Goal: Transaction & Acquisition: Purchase product/service

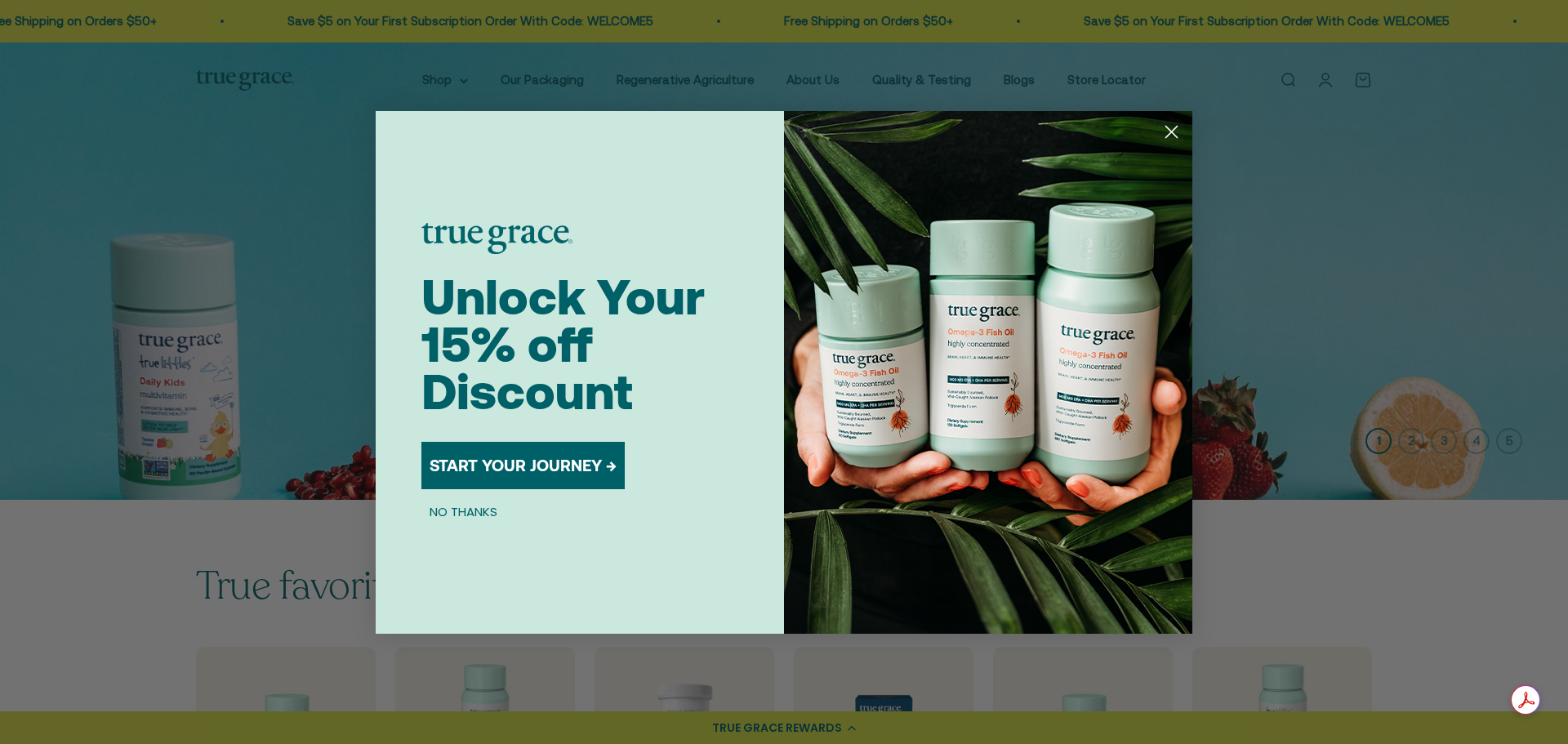
click at [466, 77] on div "Close dialog Unlock Your 15% off Discount START YOUR JOURNEY → NO THANKS Submit" at bounding box center [784, 372] width 1568 height 744
click at [1178, 128] on circle "Close dialog" at bounding box center [1171, 130] width 27 height 27
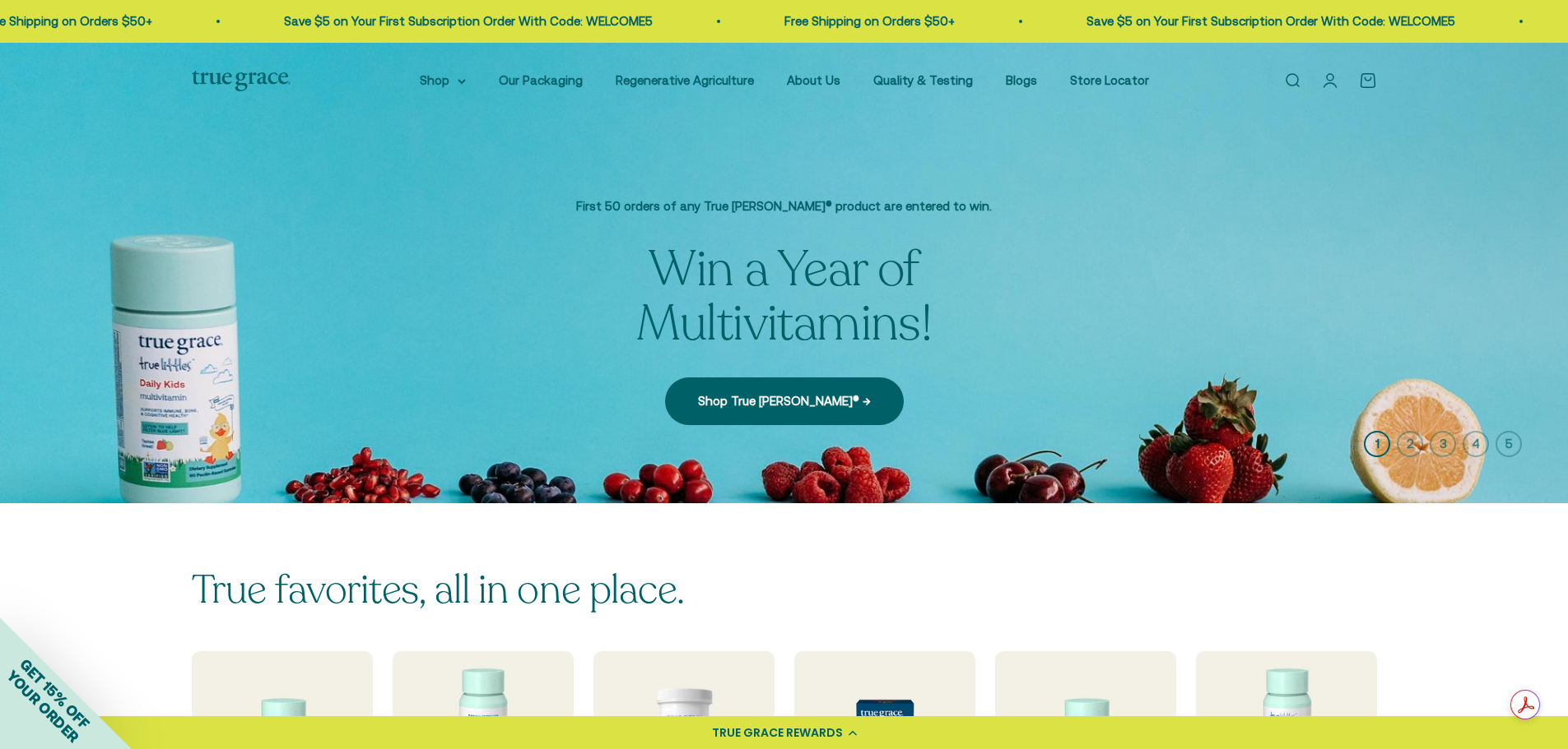
click at [476, 79] on nav "Shop Multivitamins Women's Multivitamin Women's 40+ Multivitamin Men's Multivit…" at bounding box center [785, 80] width 730 height 20
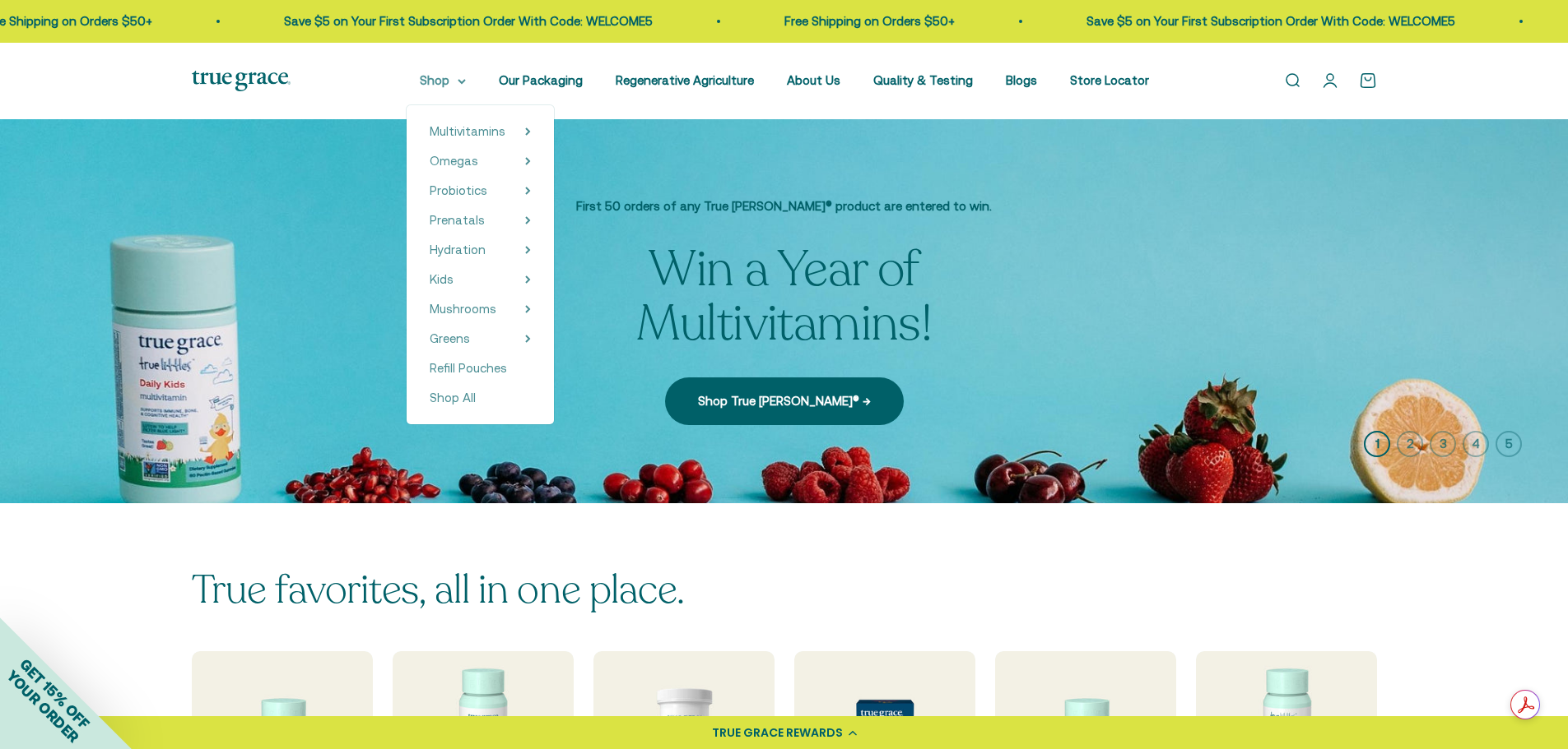
click at [465, 81] on summary "Shop" at bounding box center [443, 80] width 46 height 20
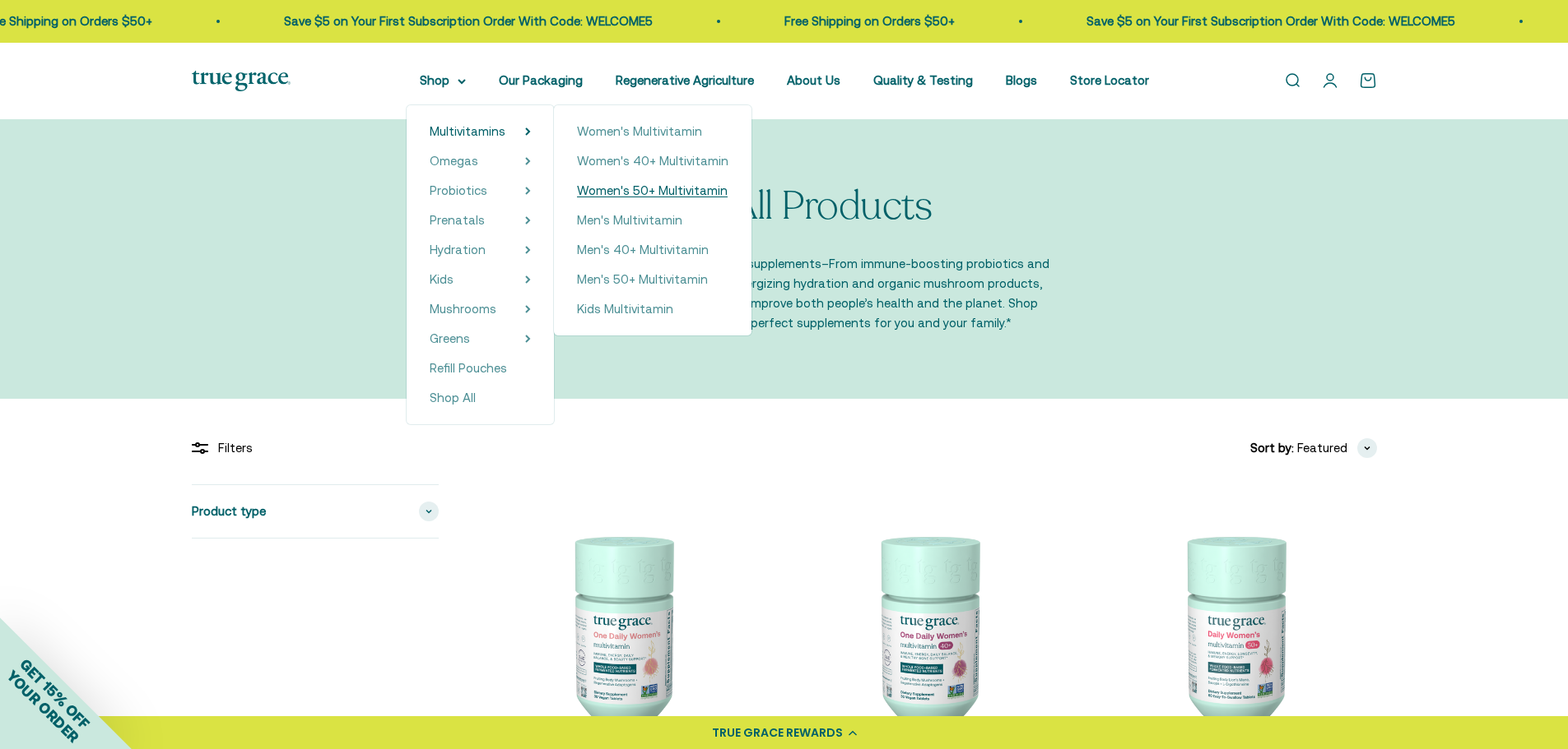
click at [664, 196] on span "Women's 50+ Multivitamin" at bounding box center [653, 190] width 150 height 14
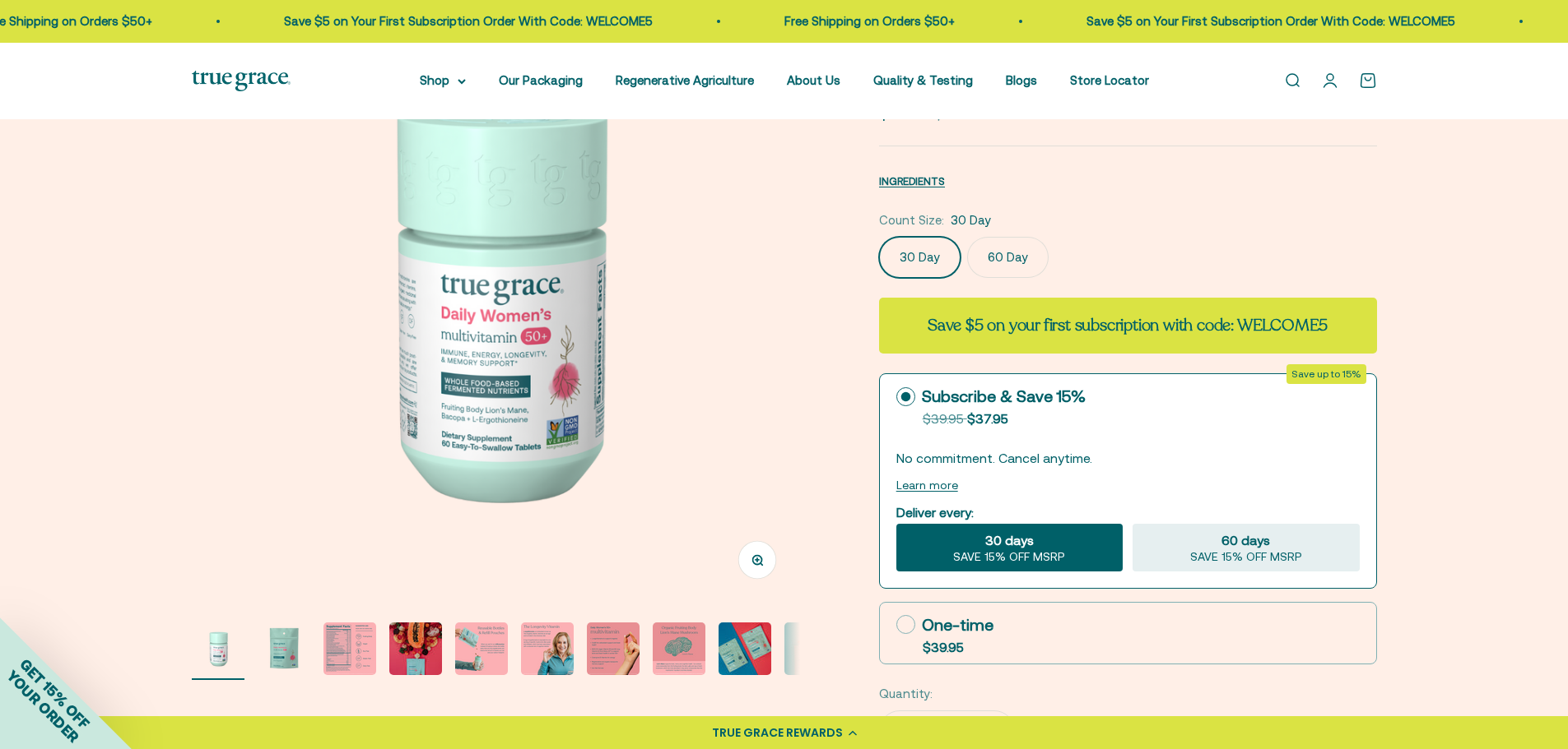
scroll to position [82, 0]
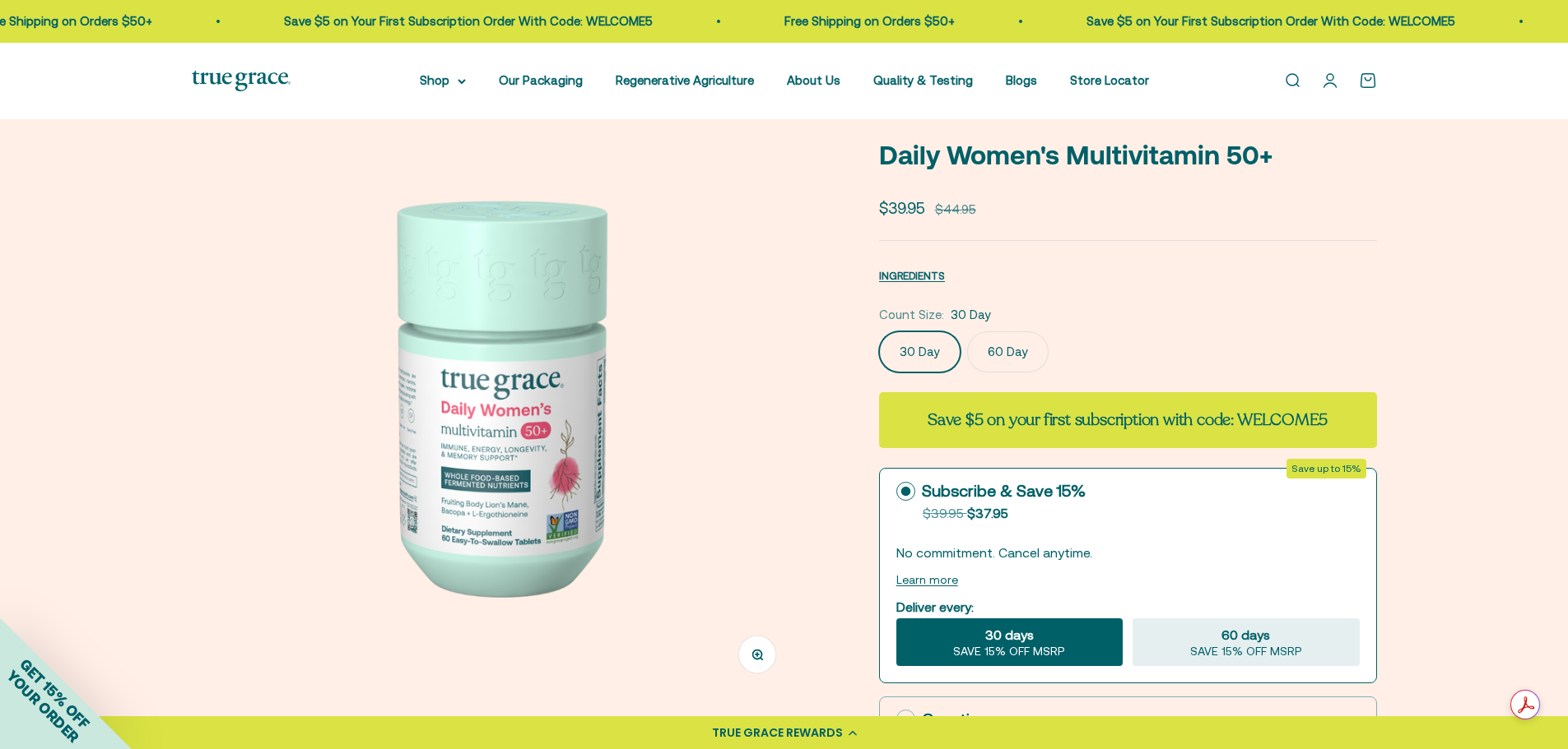
click at [1002, 350] on label "60 Day" at bounding box center [1008, 352] width 81 height 41
click at [879, 332] on input "60 Day" at bounding box center [878, 331] width 1 height 1
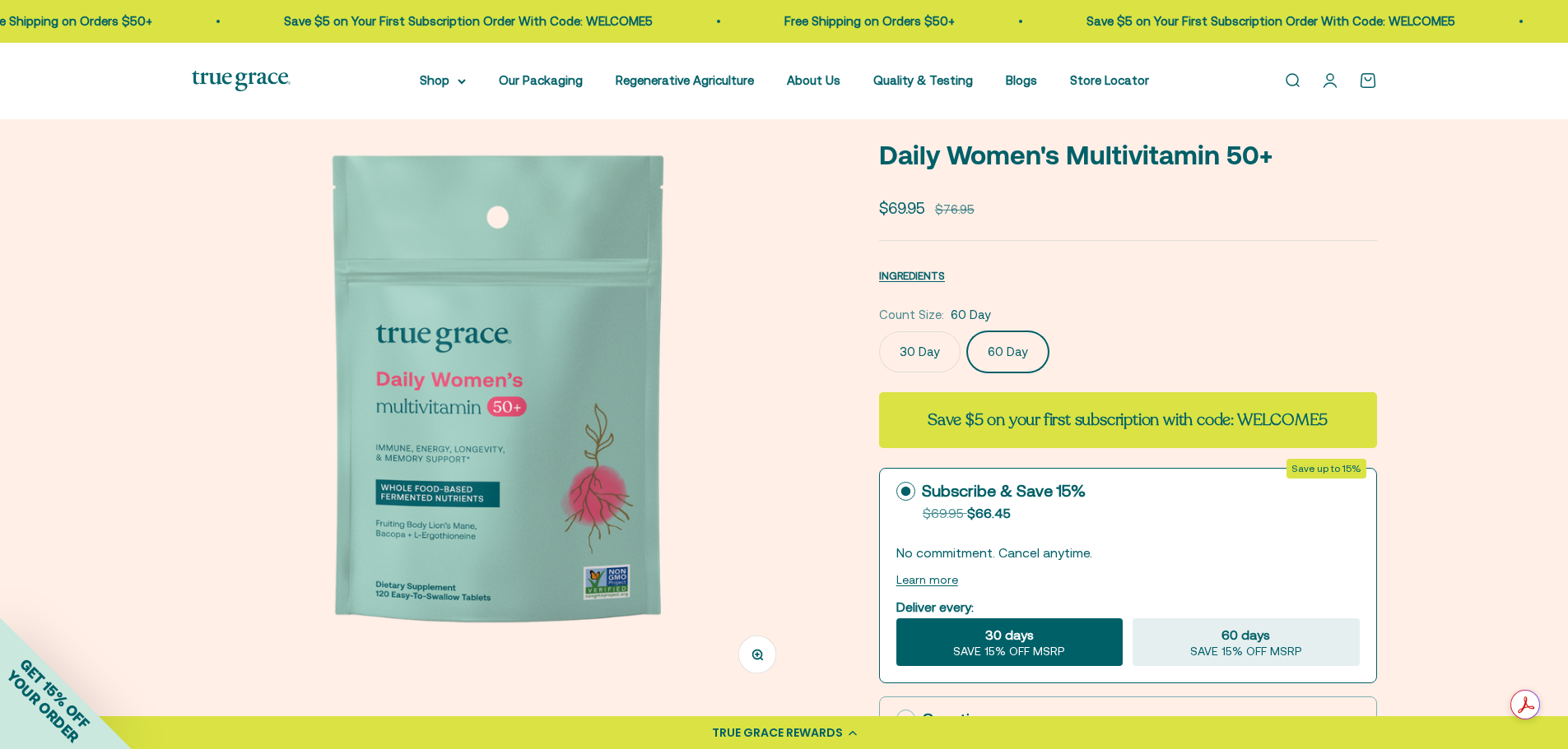
click at [917, 349] on label "30 Day" at bounding box center [920, 352] width 81 height 41
click at [879, 332] on input "30 Day" at bounding box center [878, 331] width 1 height 1
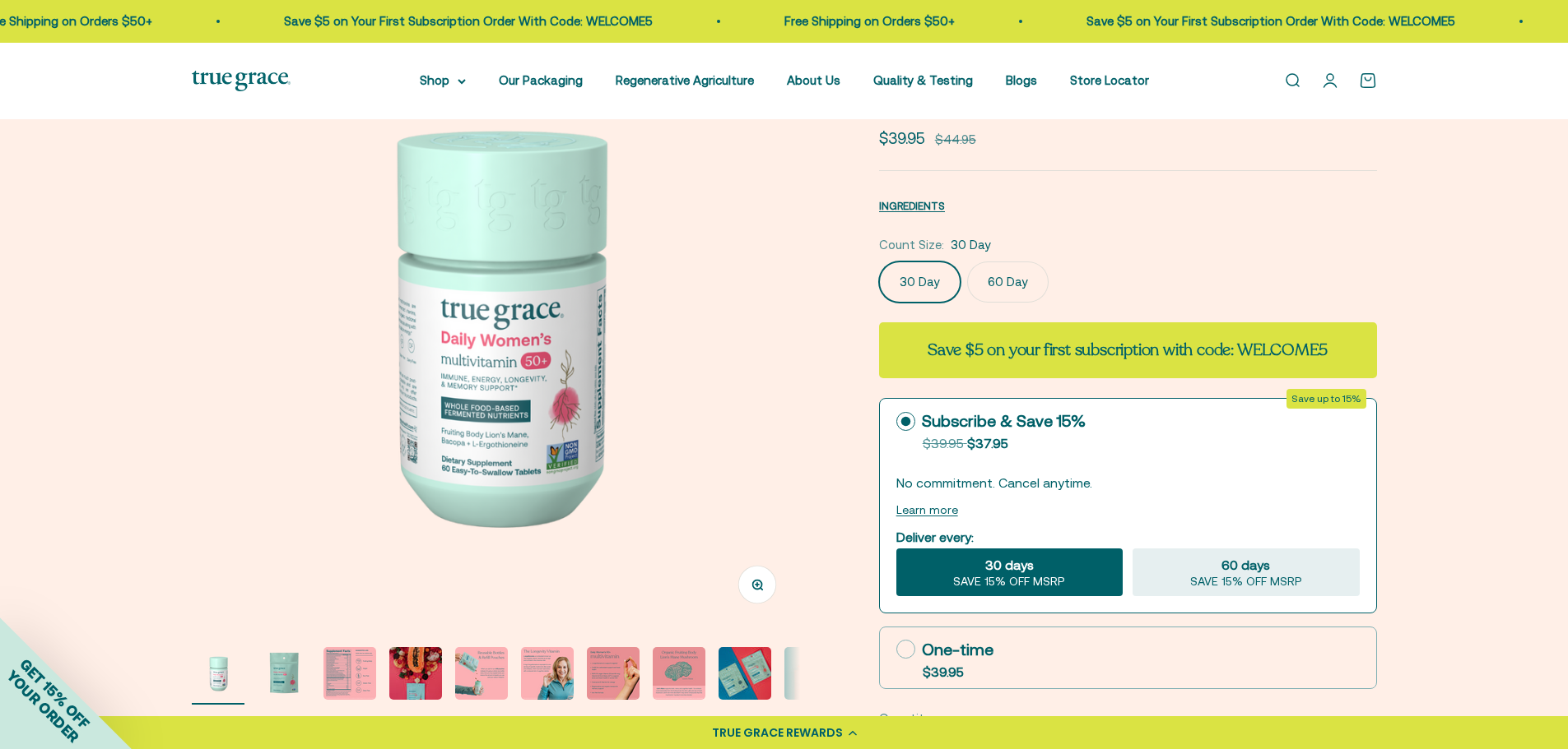
scroll to position [329, 0]
